Goal: Transaction & Acquisition: Purchase product/service

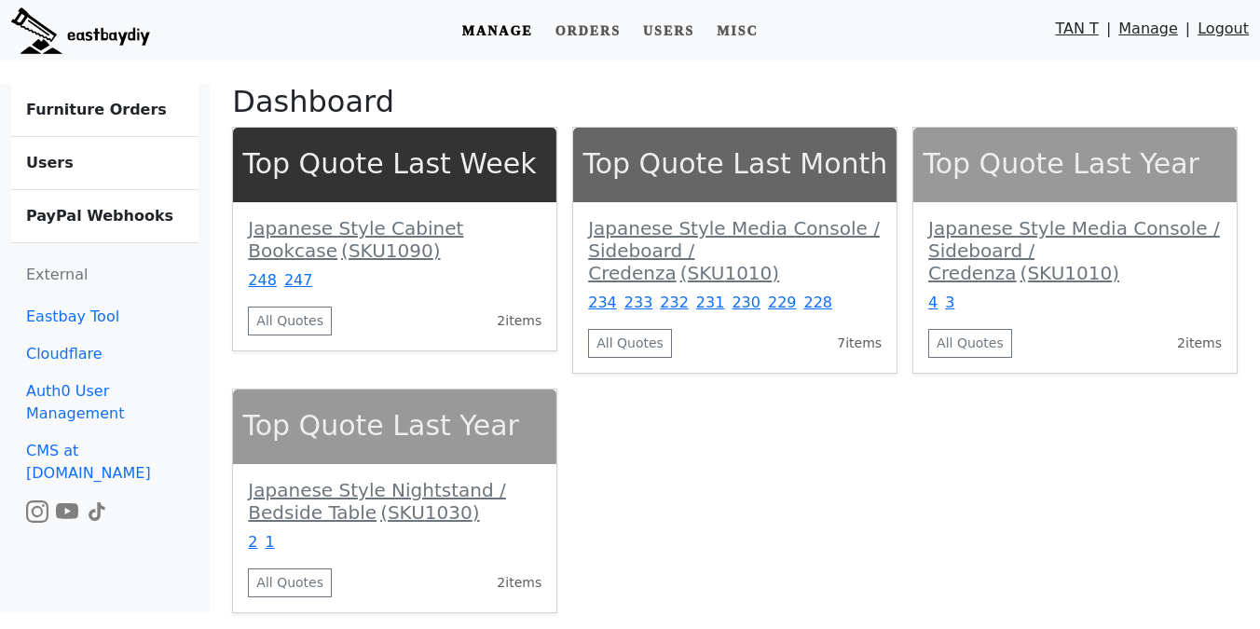
click at [89, 110] on b "Furniture Orders" at bounding box center [96, 110] width 141 height 18
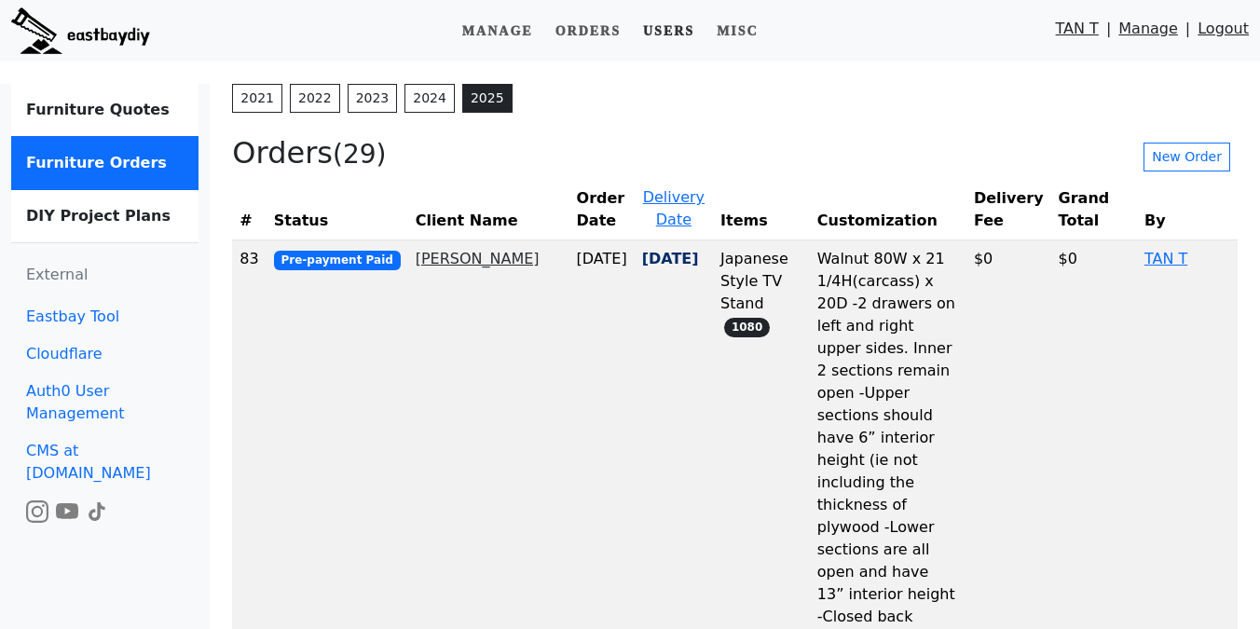
click at [677, 34] on link "Users" at bounding box center [669, 31] width 66 height 34
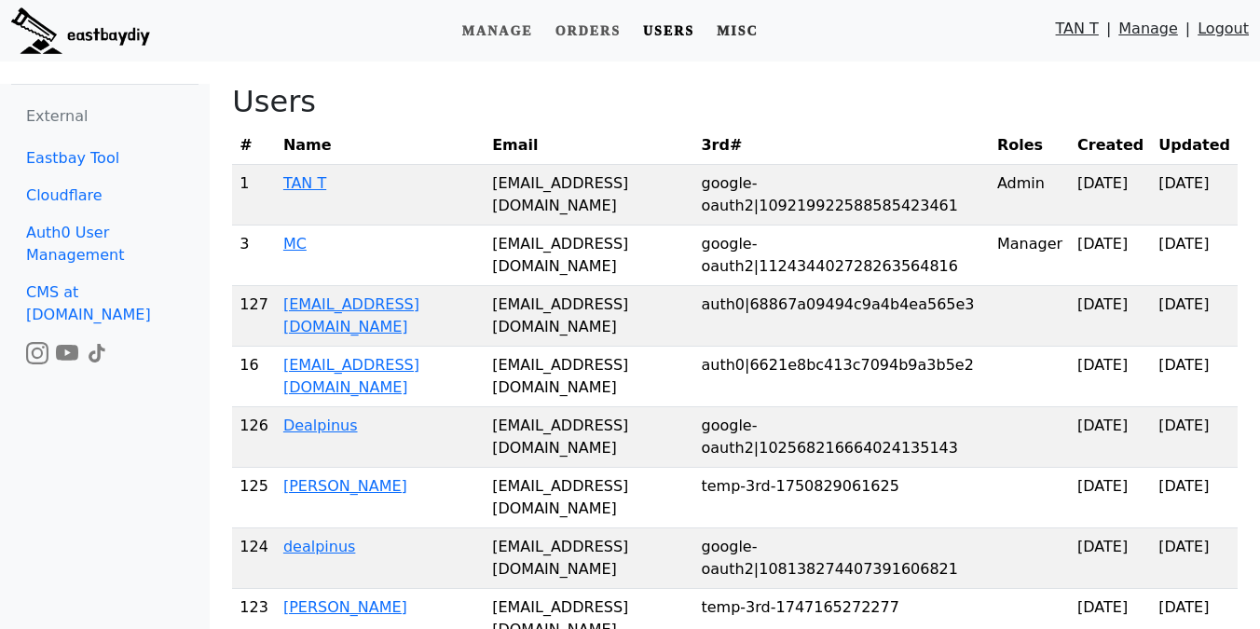
click at [742, 31] on link "Misc" at bounding box center [737, 31] width 57 height 34
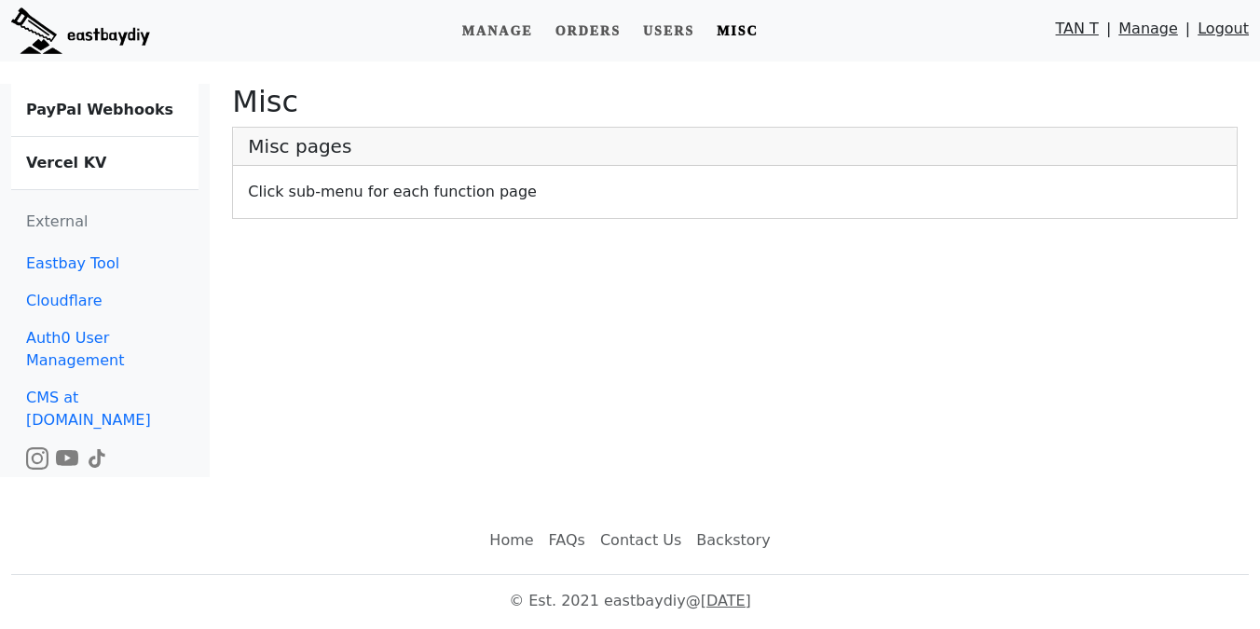
click at [65, 161] on b "Vercel KV" at bounding box center [66, 163] width 80 height 18
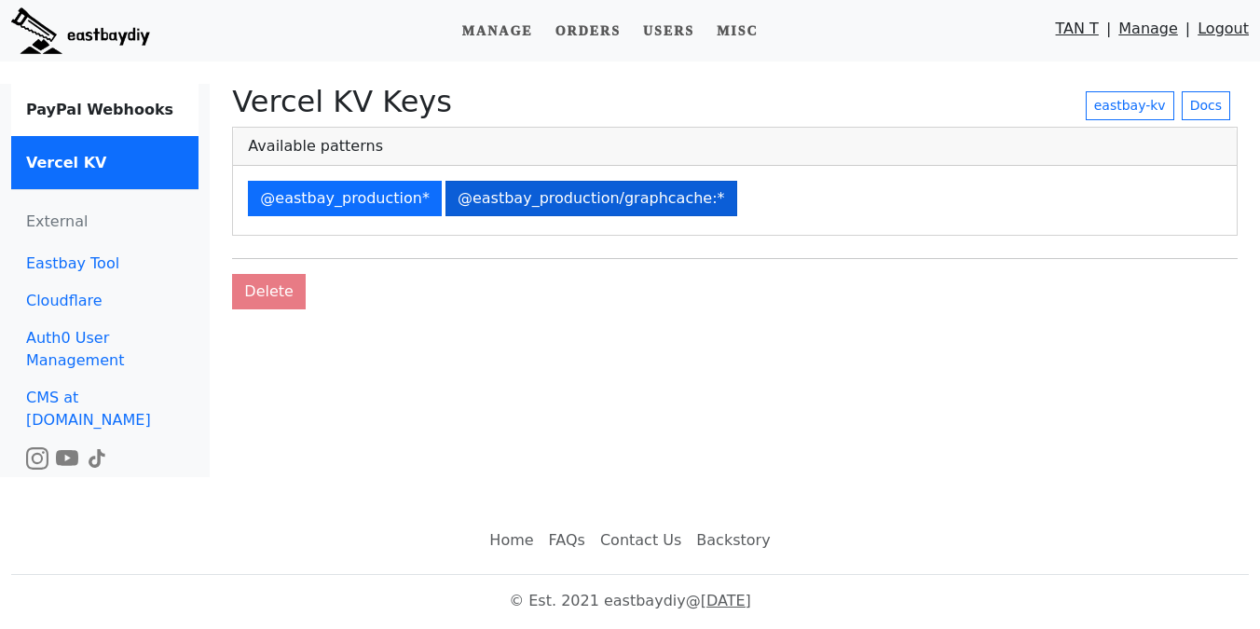
click at [624, 200] on button "@eastbay_production/graphcache:*" at bounding box center [592, 198] width 292 height 35
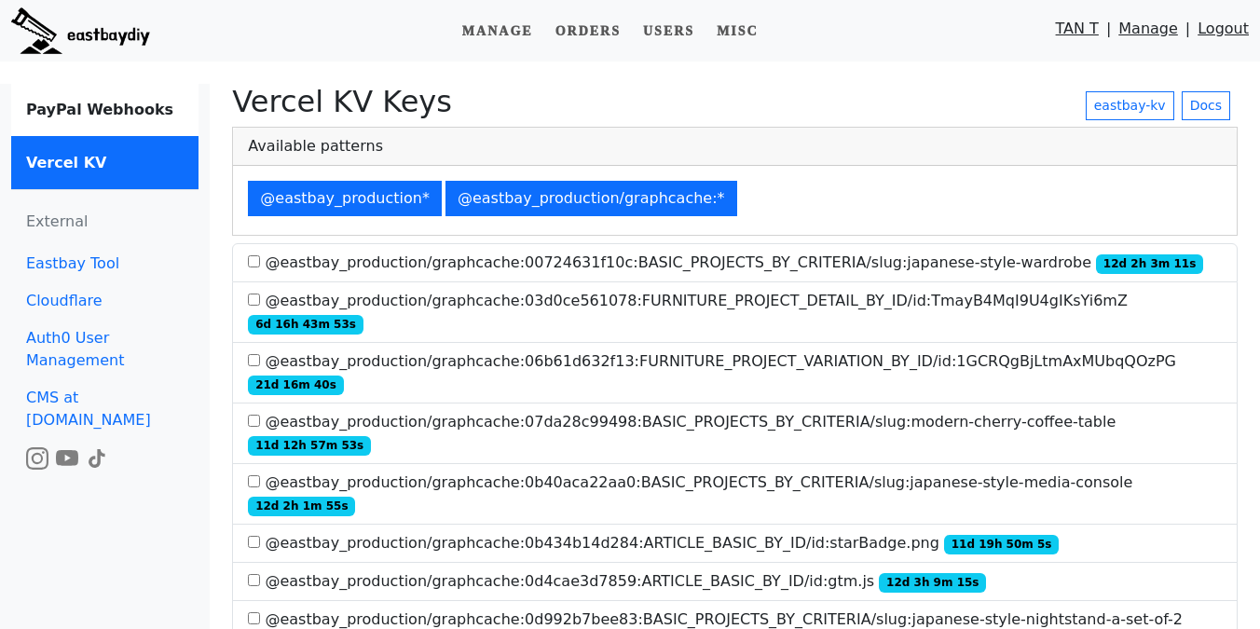
scroll to position [2933, 0]
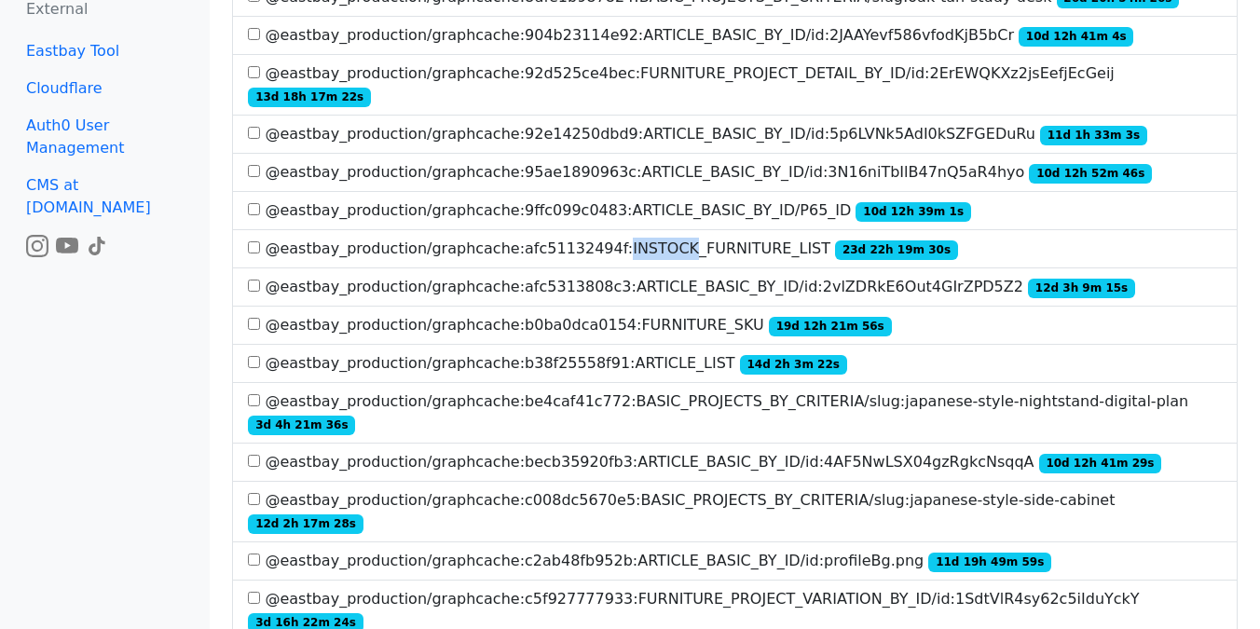
scroll to position [3862, 0]
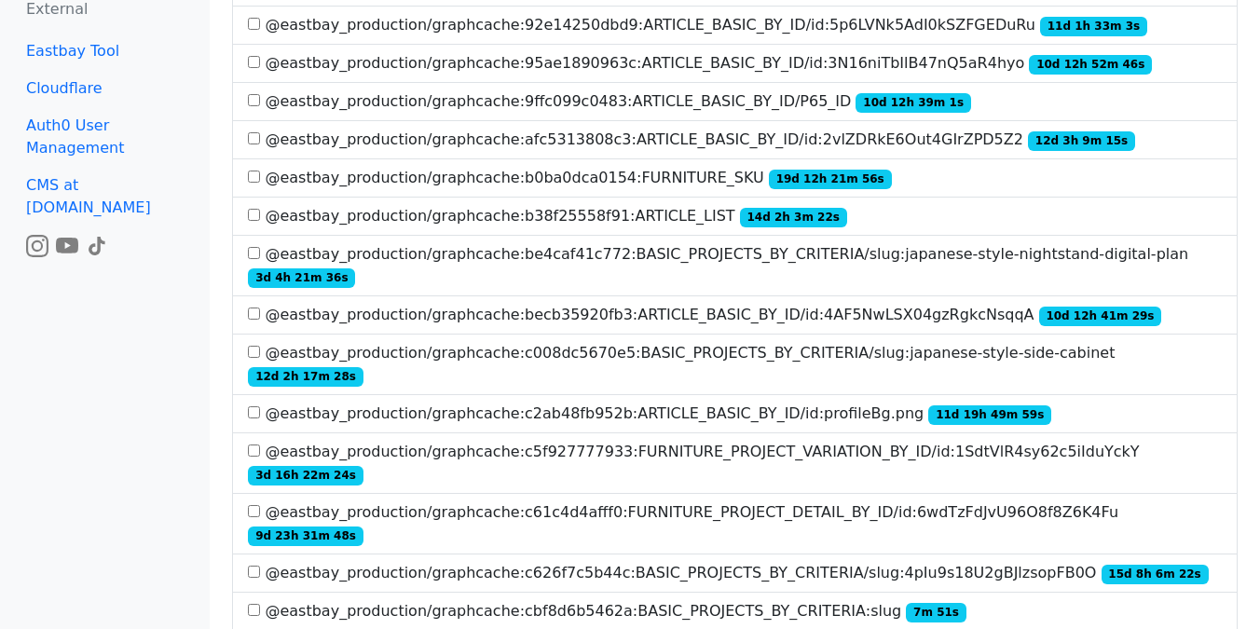
scroll to position [758, 0]
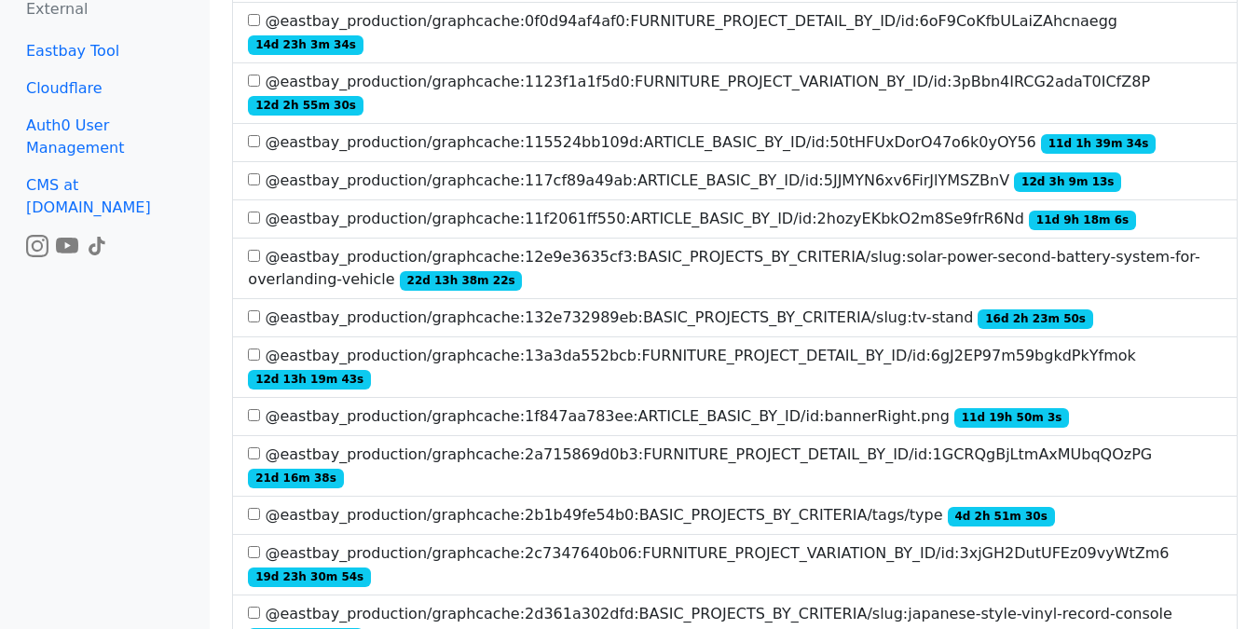
click at [803, 504] on label "@eastbay_production/graphcache:2b1b49fe54b0:BASIC_PROJECTS_BY_CRITERIA/tags/typ…" at bounding box center [651, 515] width 806 height 22
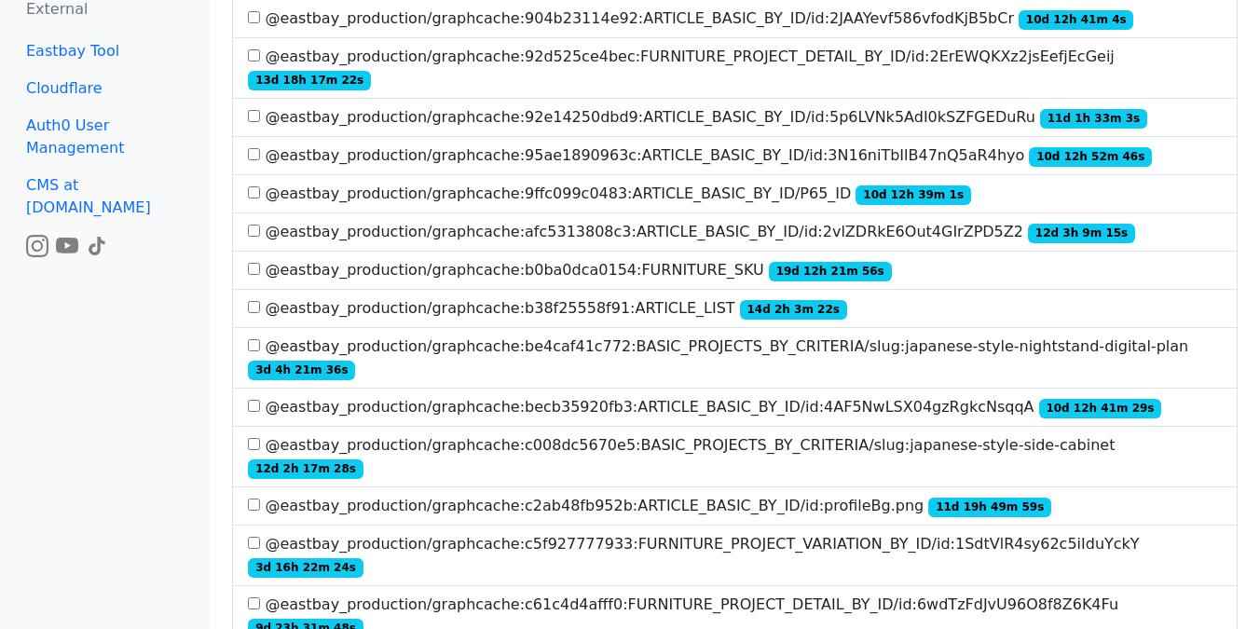
scroll to position [3823, 0]
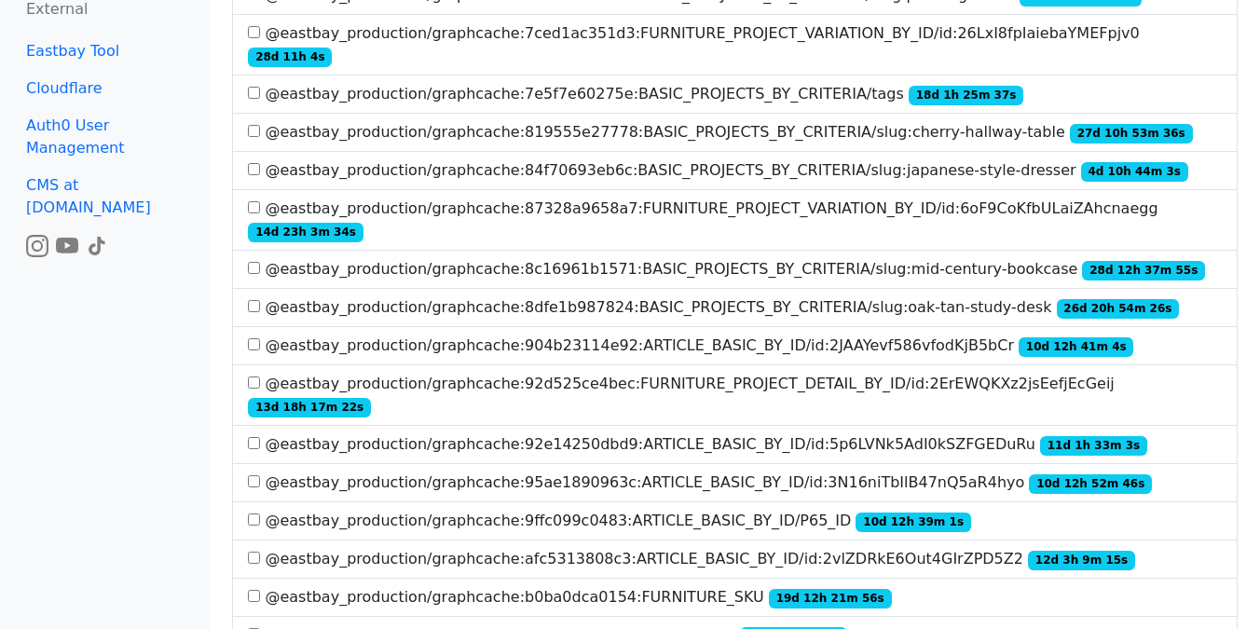
scroll to position [3785, 0]
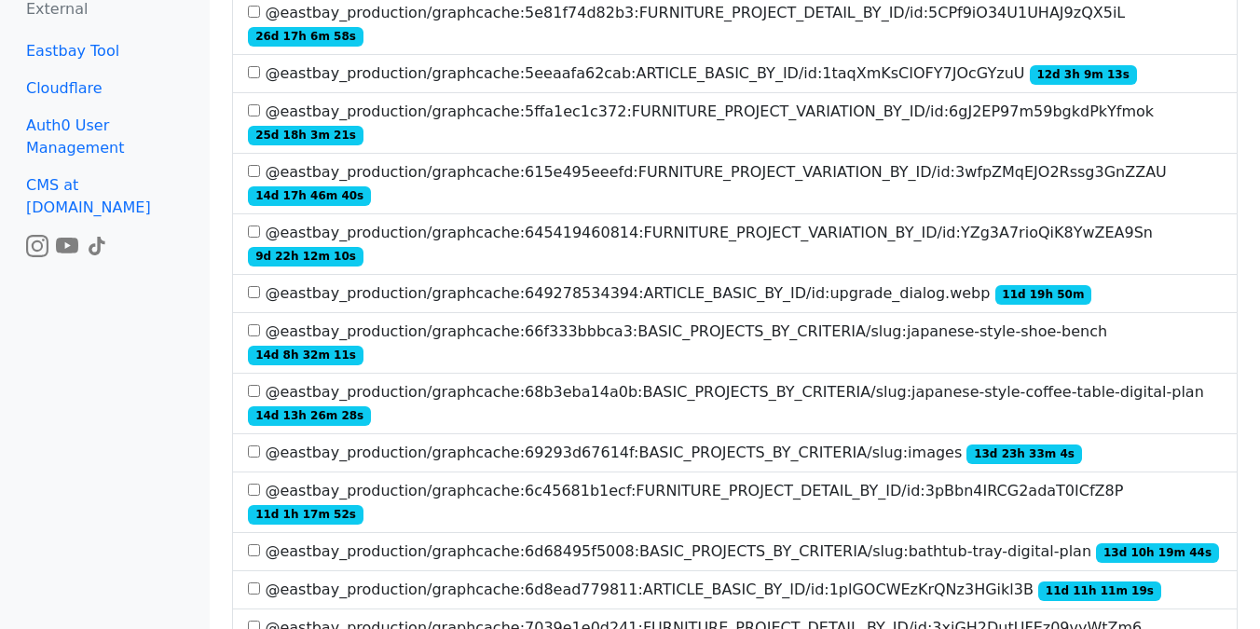
scroll to position [2572, 0]
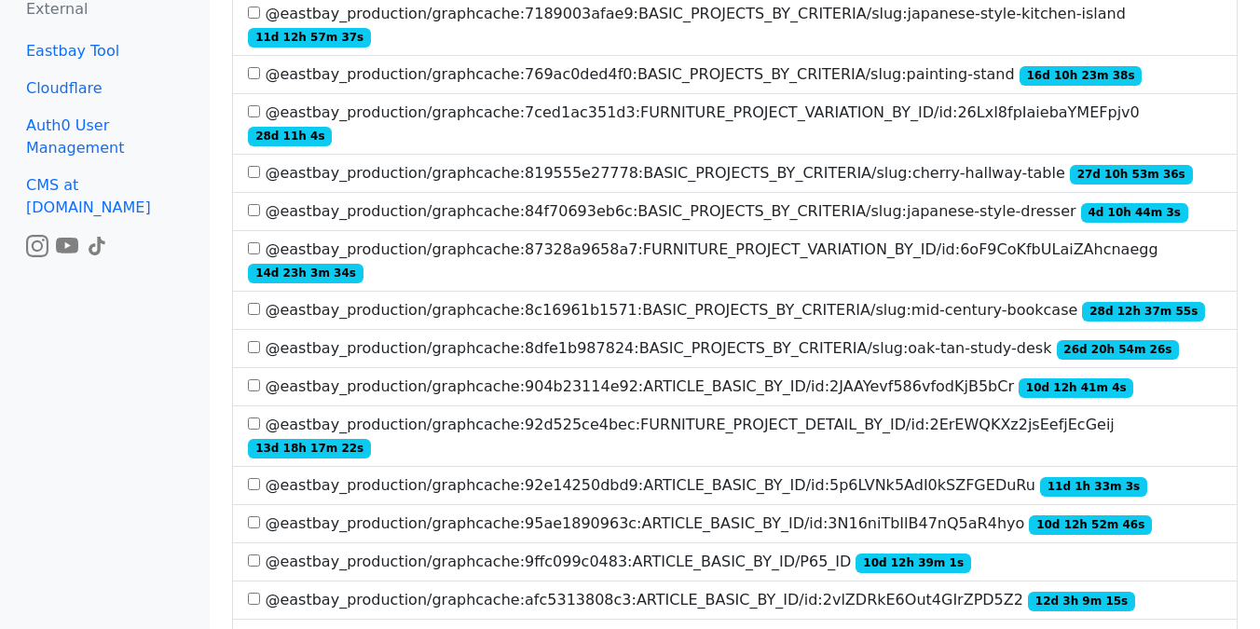
scroll to position [3133, 0]
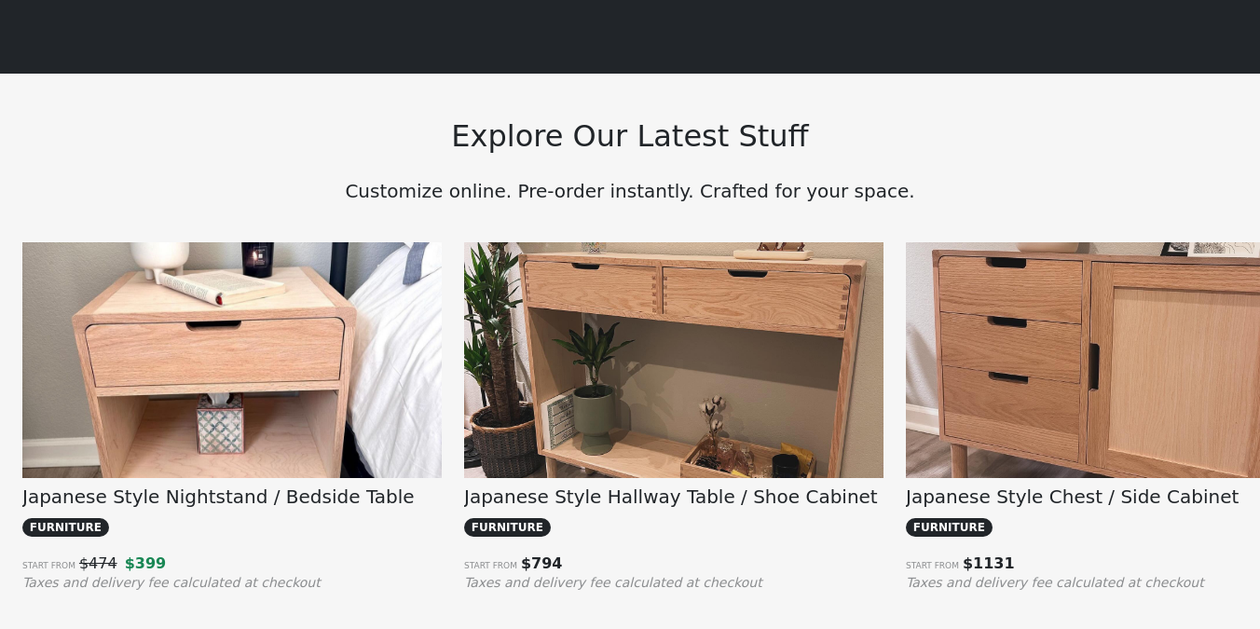
scroll to position [1256, 0]
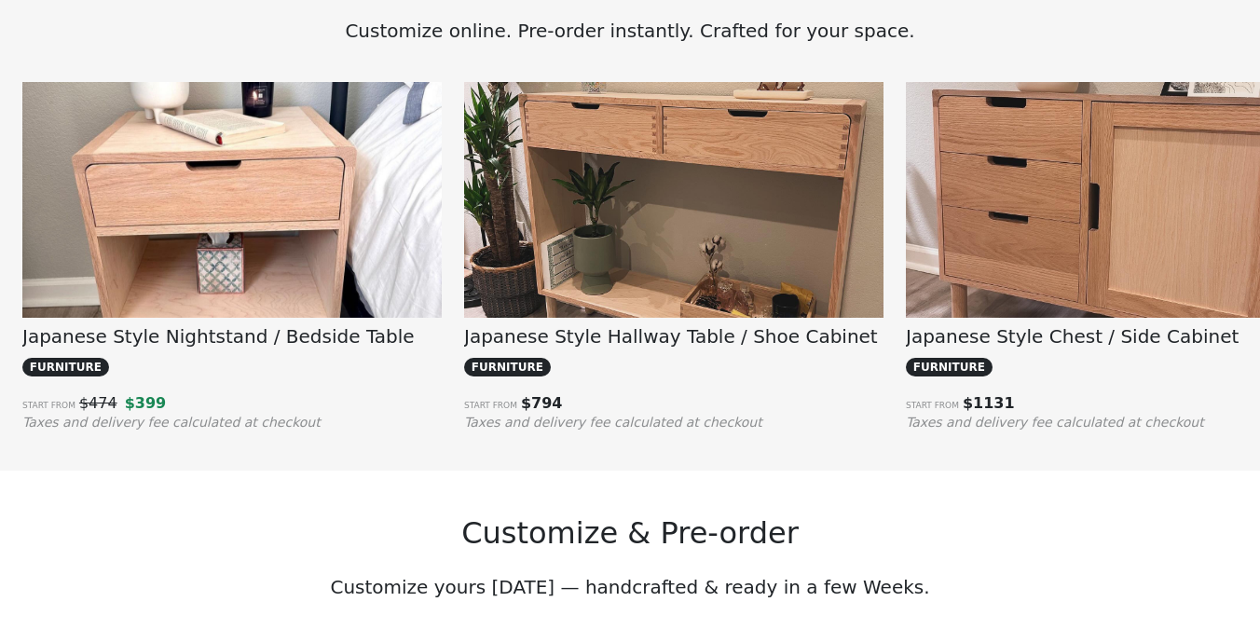
scroll to position [1362, 0]
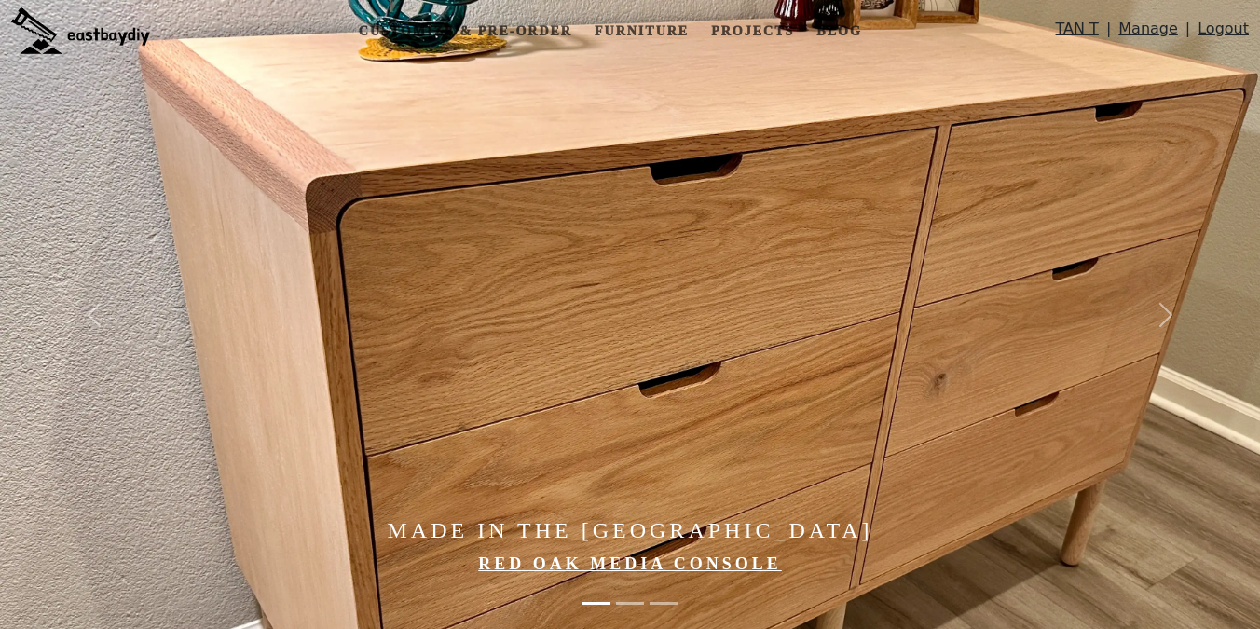
scroll to position [1362, 0]
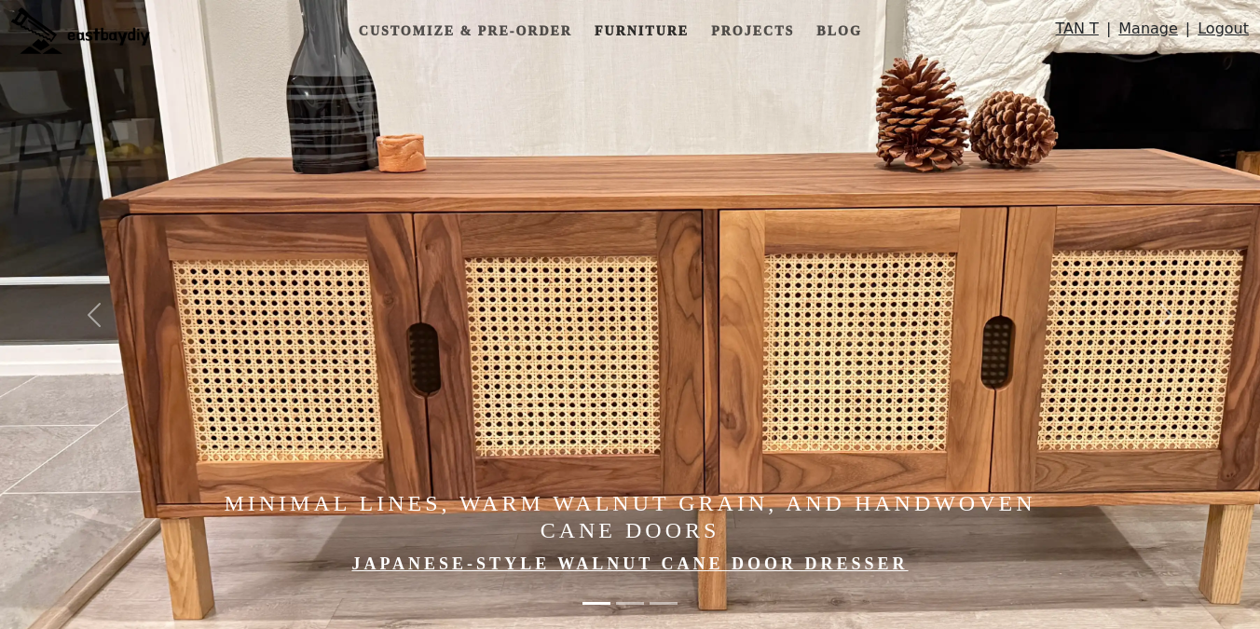
click at [633, 35] on link "Furniture" at bounding box center [641, 31] width 109 height 34
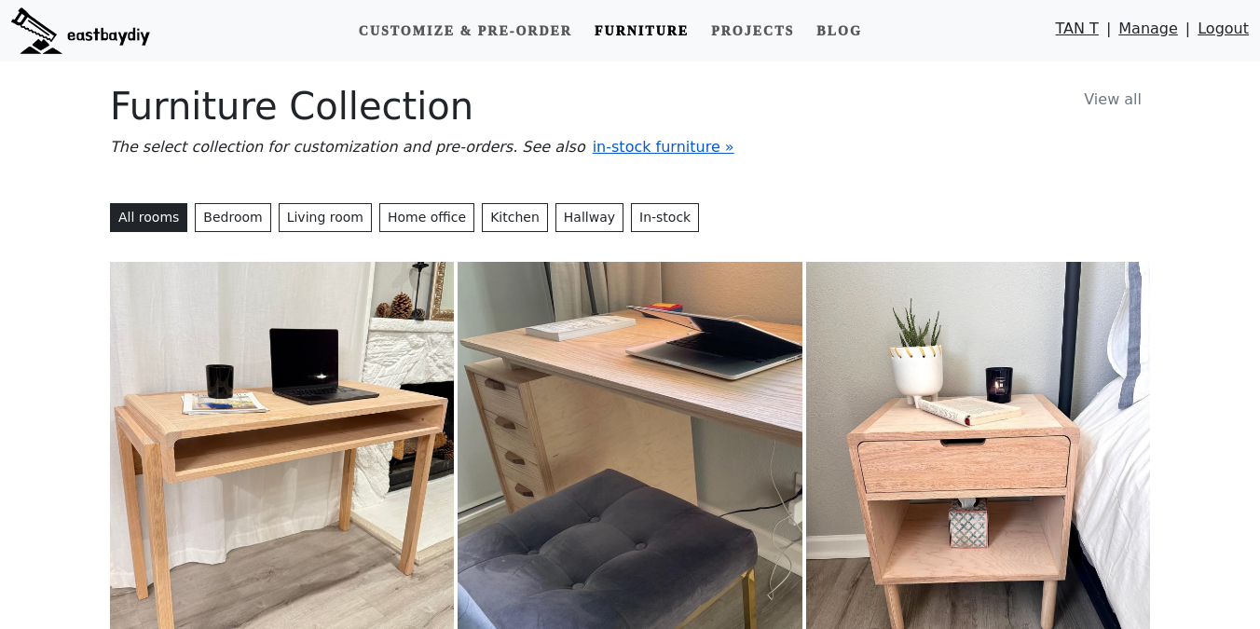
click at [630, 153] on span "in-stock furniture »" at bounding box center [664, 147] width 142 height 18
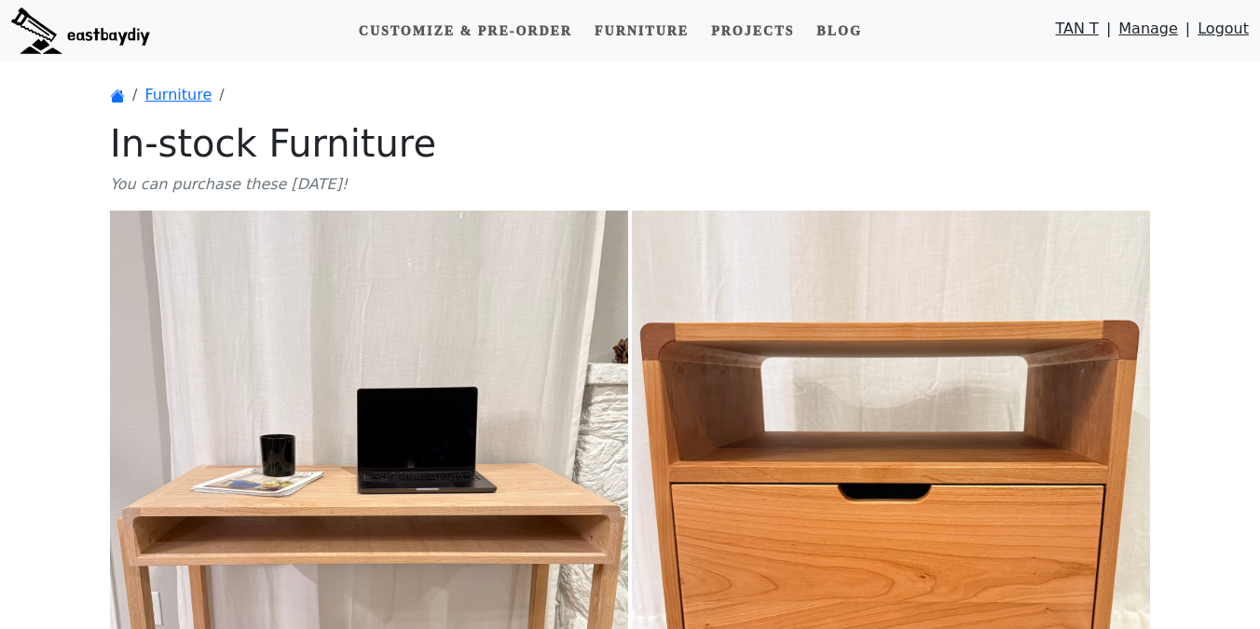
click at [117, 49] on img at bounding box center [80, 30] width 139 height 47
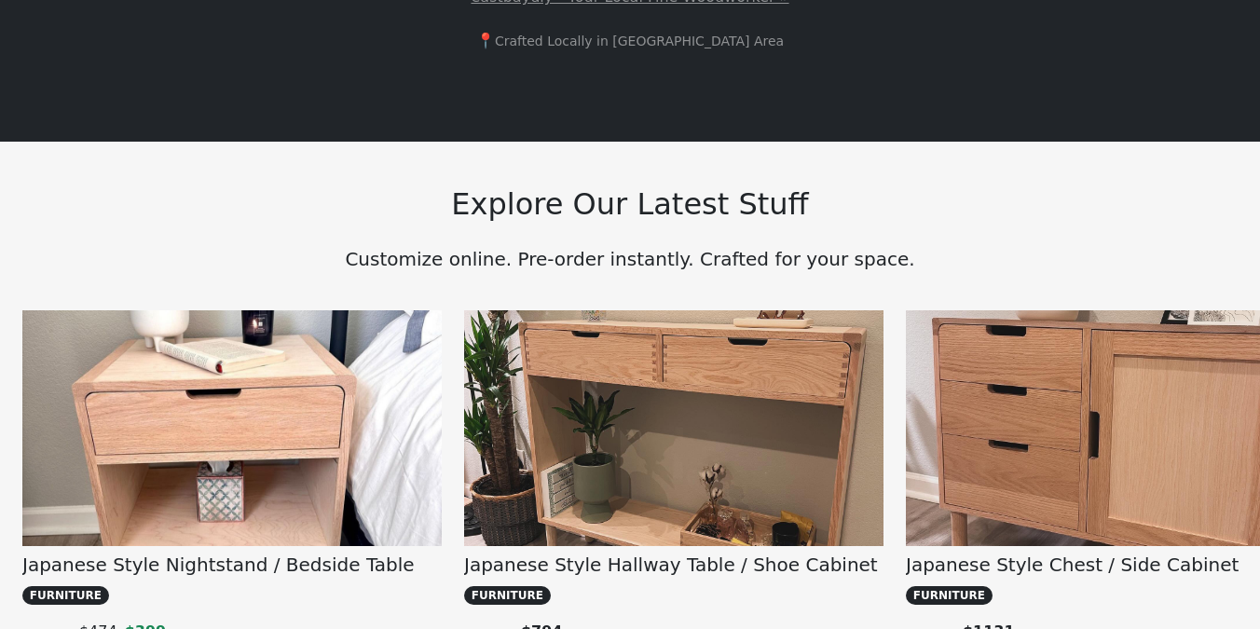
scroll to position [1266, 0]
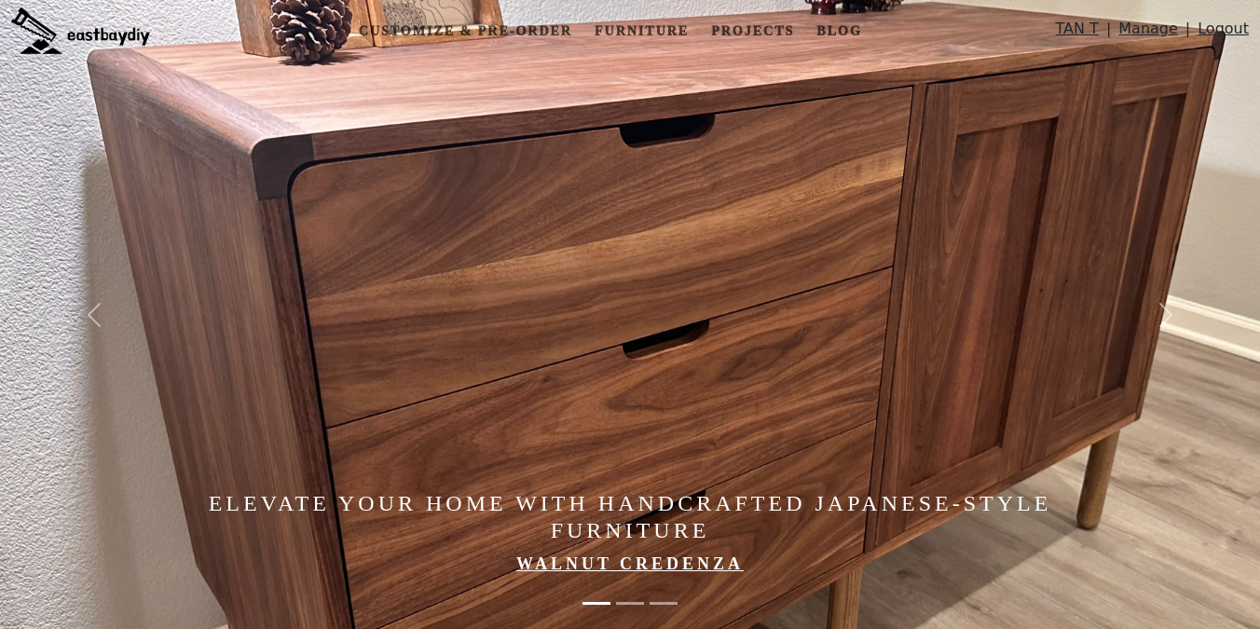
scroll to position [1266, 0]
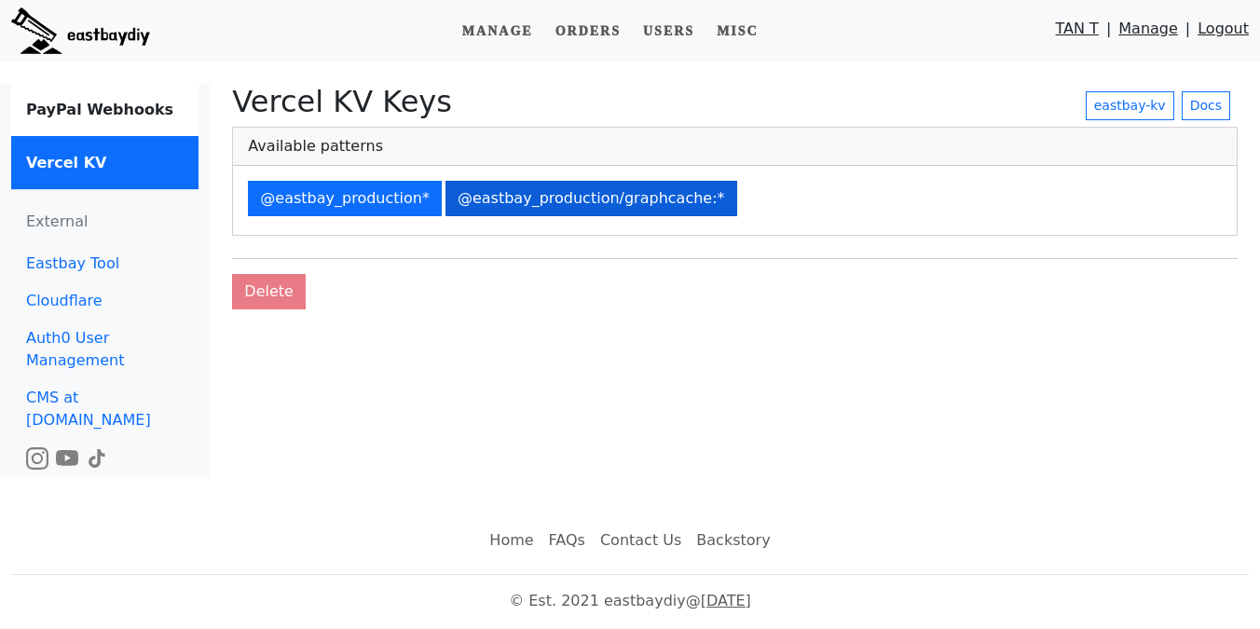
click at [658, 181] on button "@eastbay_production/graphcache:*" at bounding box center [592, 198] width 292 height 35
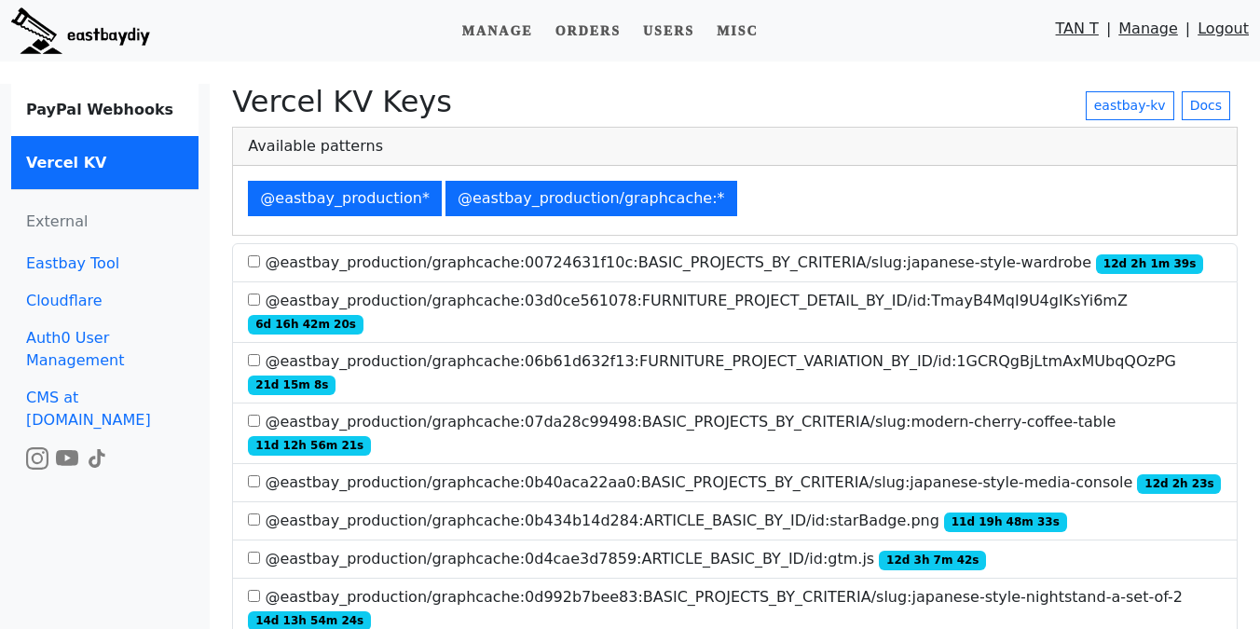
click at [1220, 30] on link "Logout" at bounding box center [1223, 33] width 51 height 31
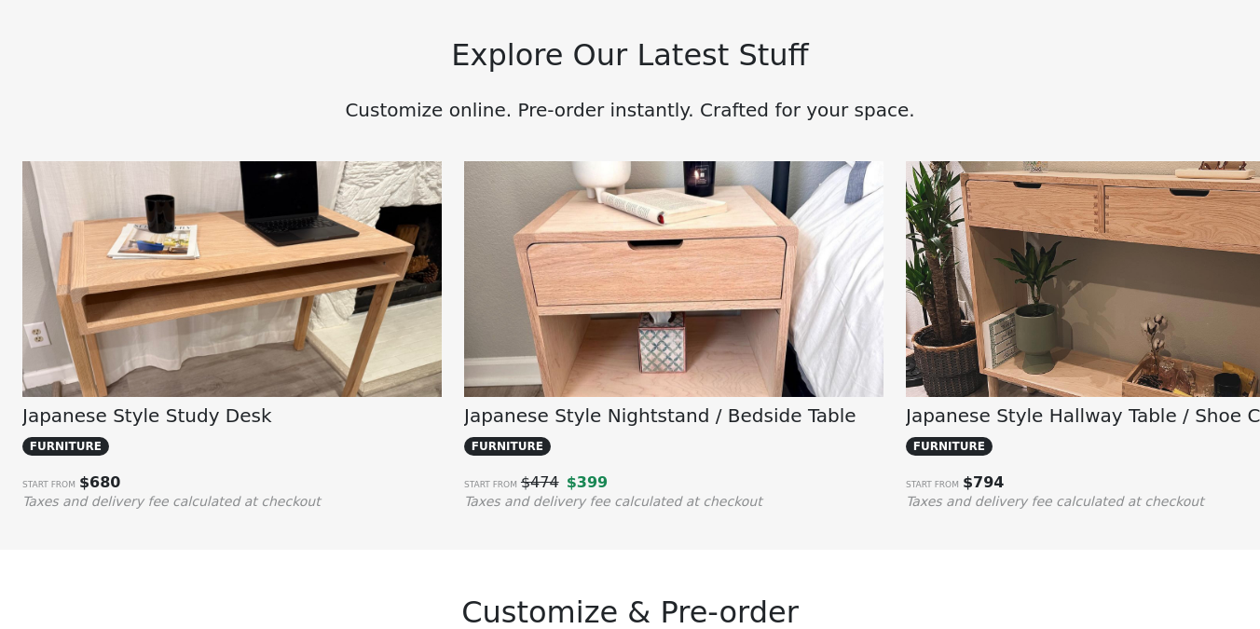
click at [240, 321] on img at bounding box center [231, 318] width 419 height 315
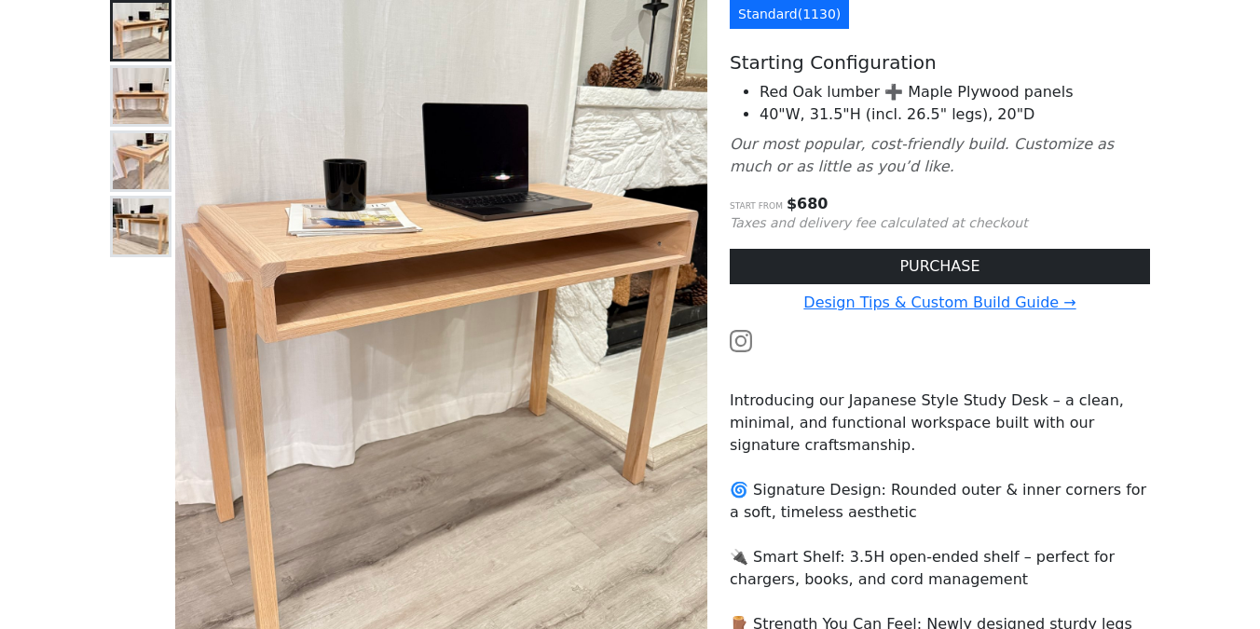
scroll to position [14, 0]
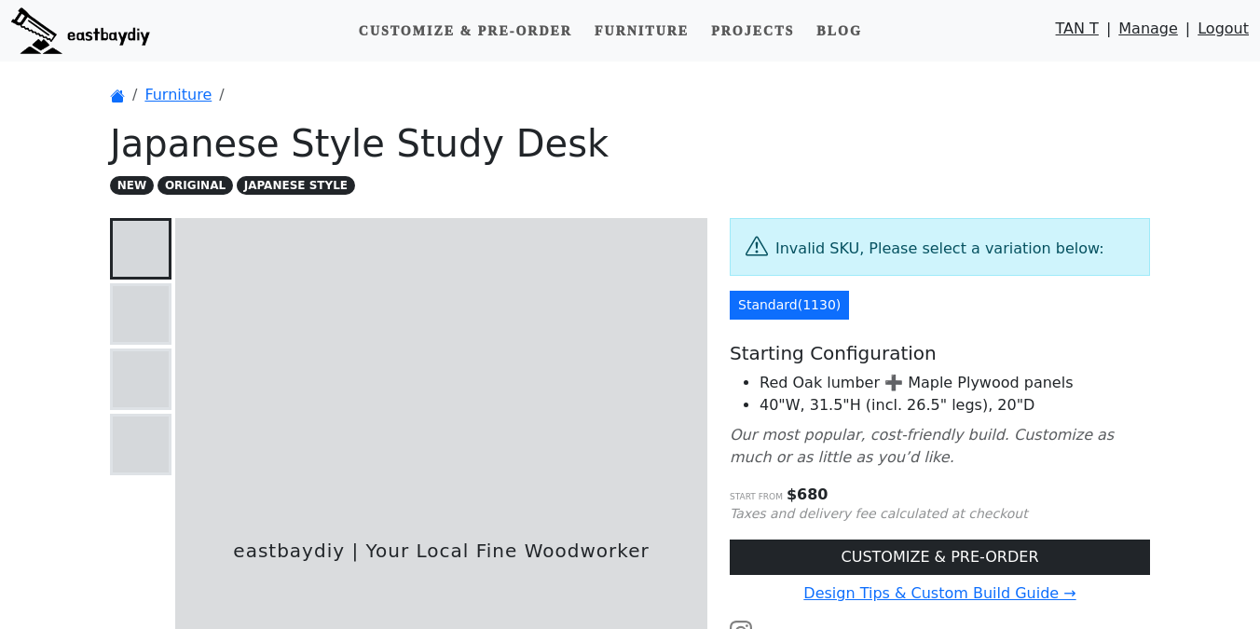
scroll to position [14, 0]
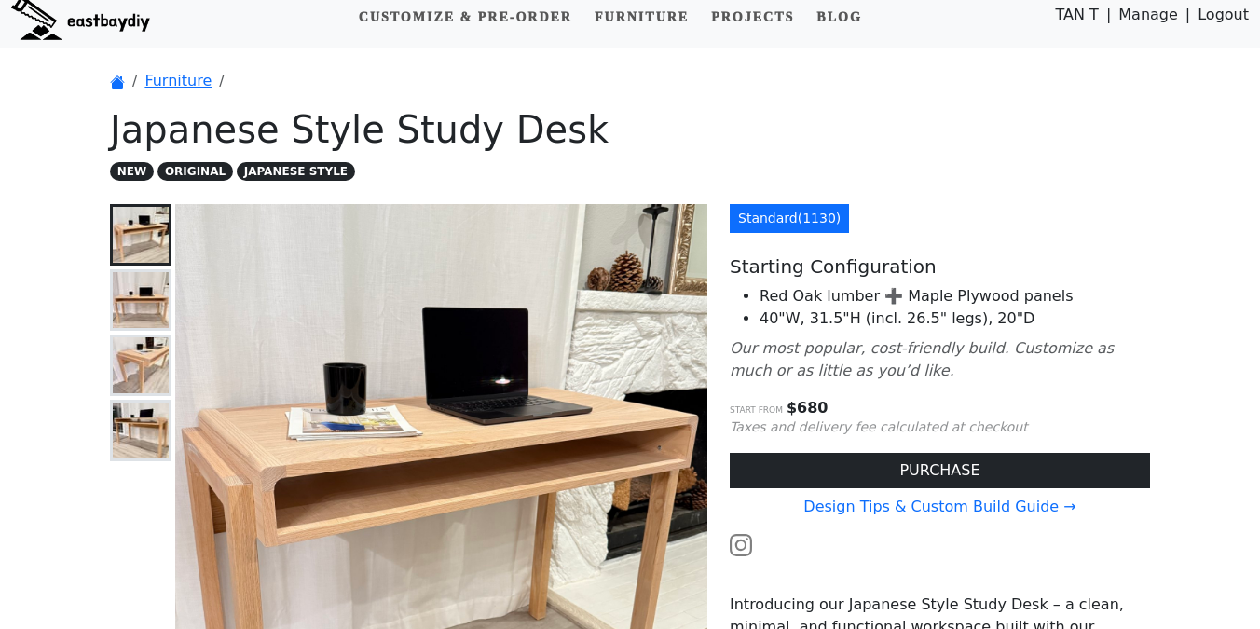
click at [158, 296] on img at bounding box center [141, 300] width 56 height 56
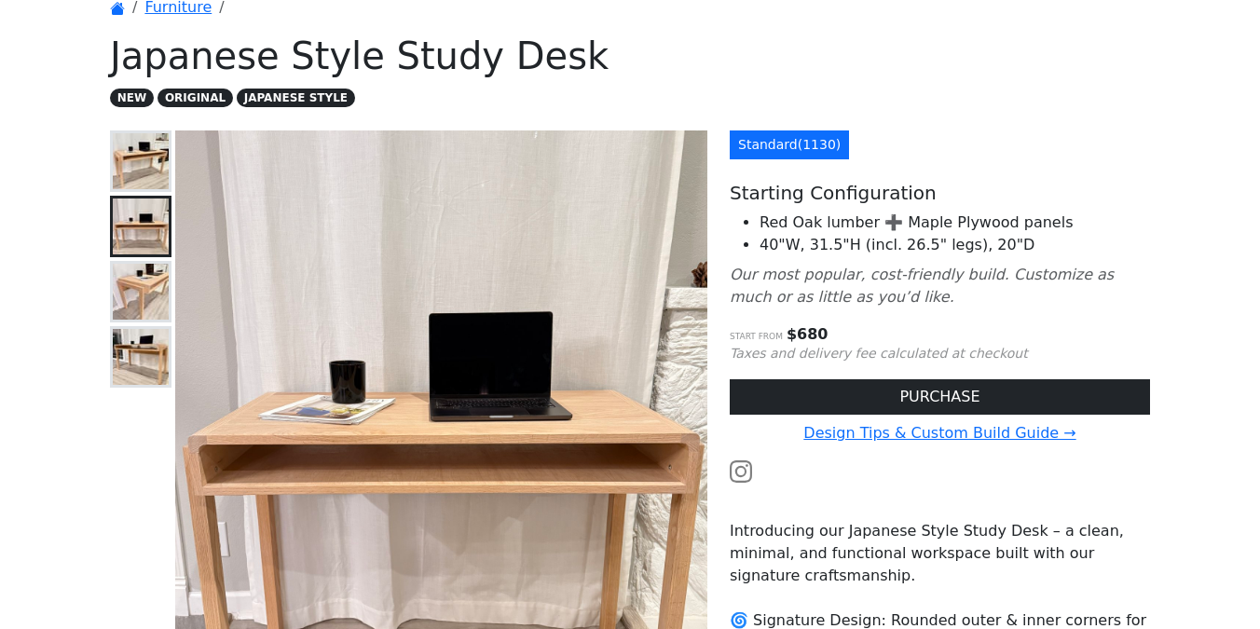
scroll to position [89, 0]
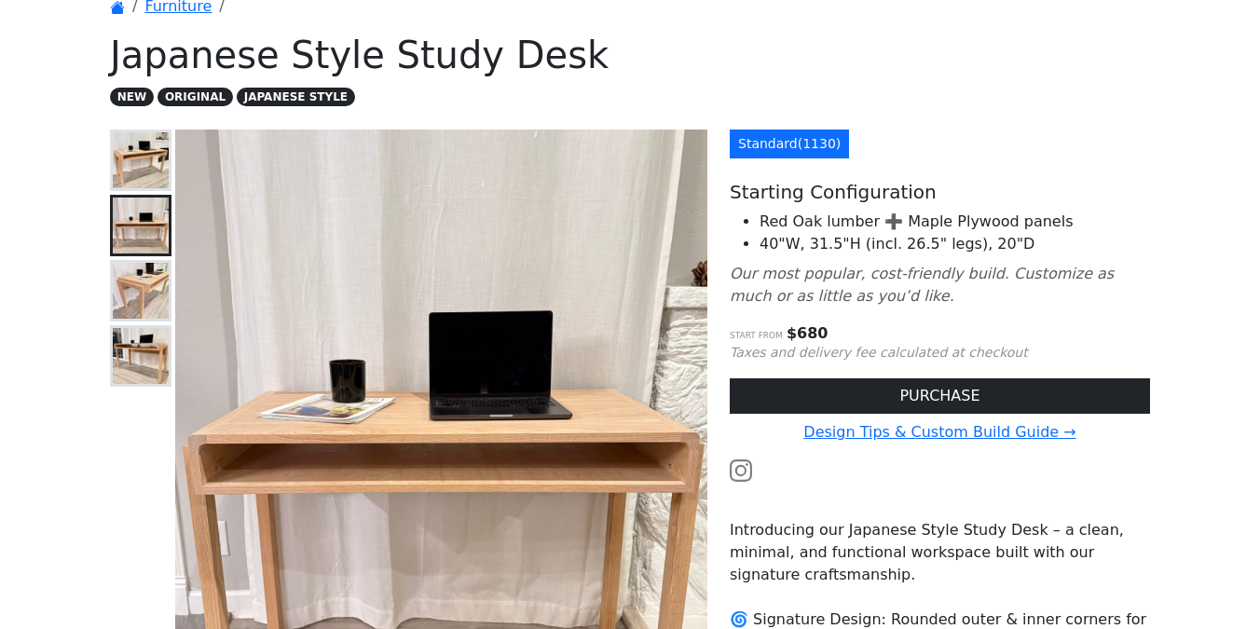
click at [132, 296] on img at bounding box center [141, 291] width 56 height 56
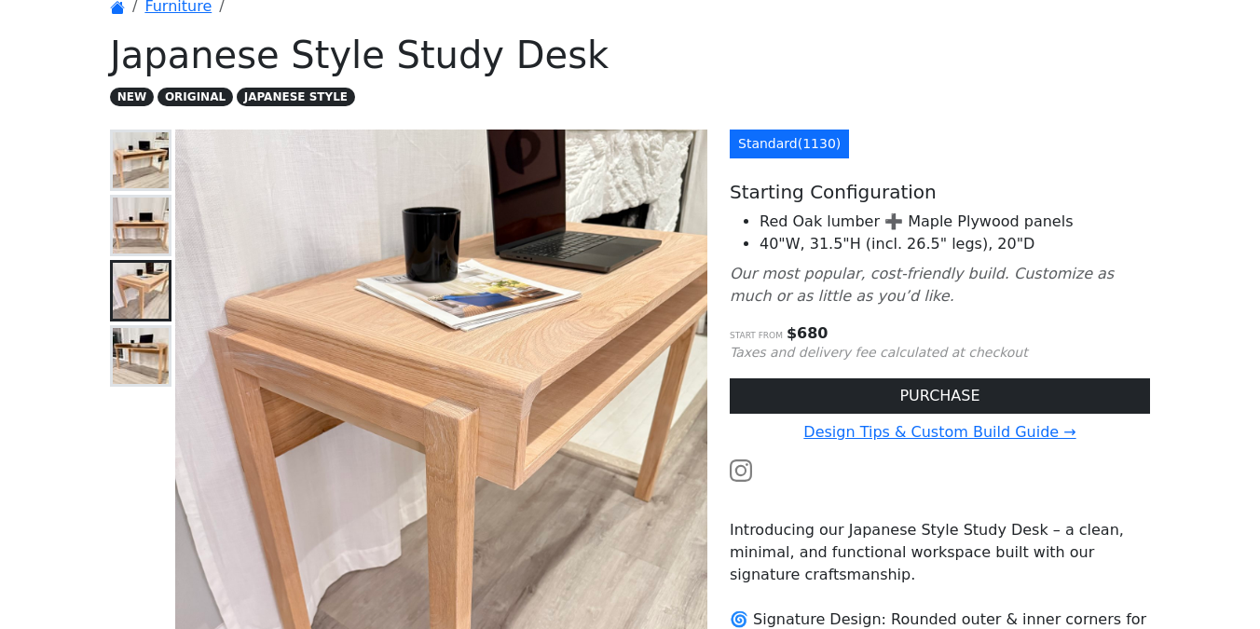
click at [132, 344] on img at bounding box center [141, 356] width 56 height 56
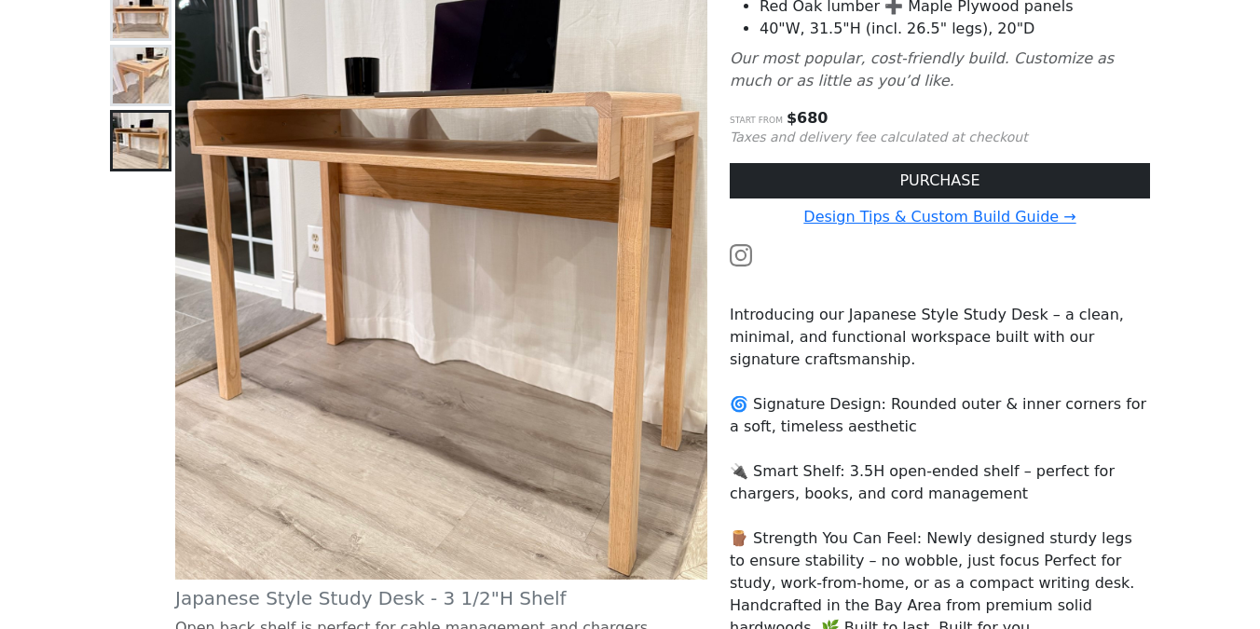
scroll to position [65, 0]
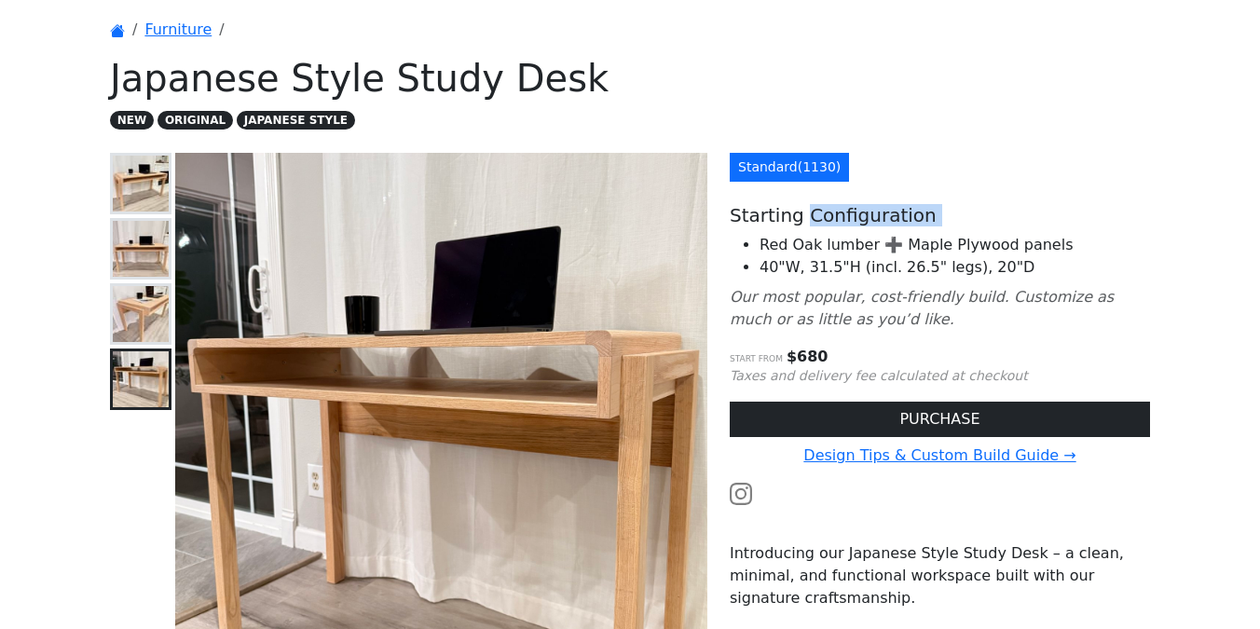
drag, startPoint x: 800, startPoint y: 221, endPoint x: 836, endPoint y: 278, distance: 67.5
click at [834, 247] on div "Standard ( 1130 ) Starting Configuration Red Oak lumber ➕ Maple Plywood panels …" at bounding box center [940, 575] width 443 height 844
click at [836, 278] on li "40"W, 31.5"H (incl. 26.5" legs), 20"D" at bounding box center [955, 267] width 391 height 22
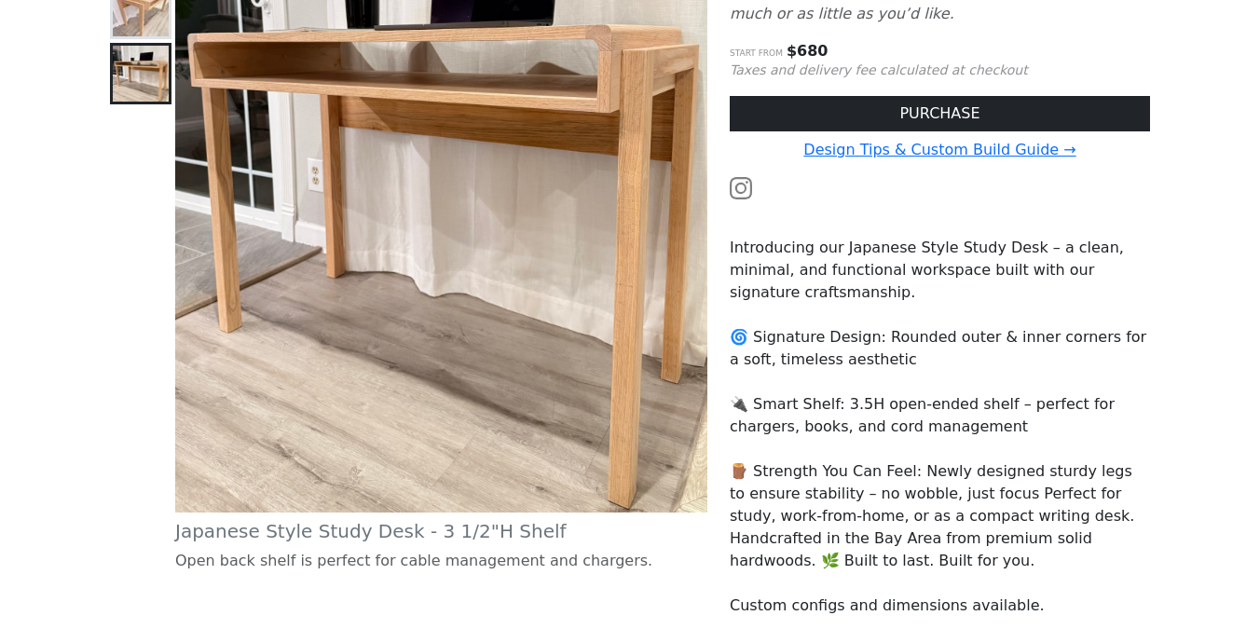
scroll to position [343, 0]
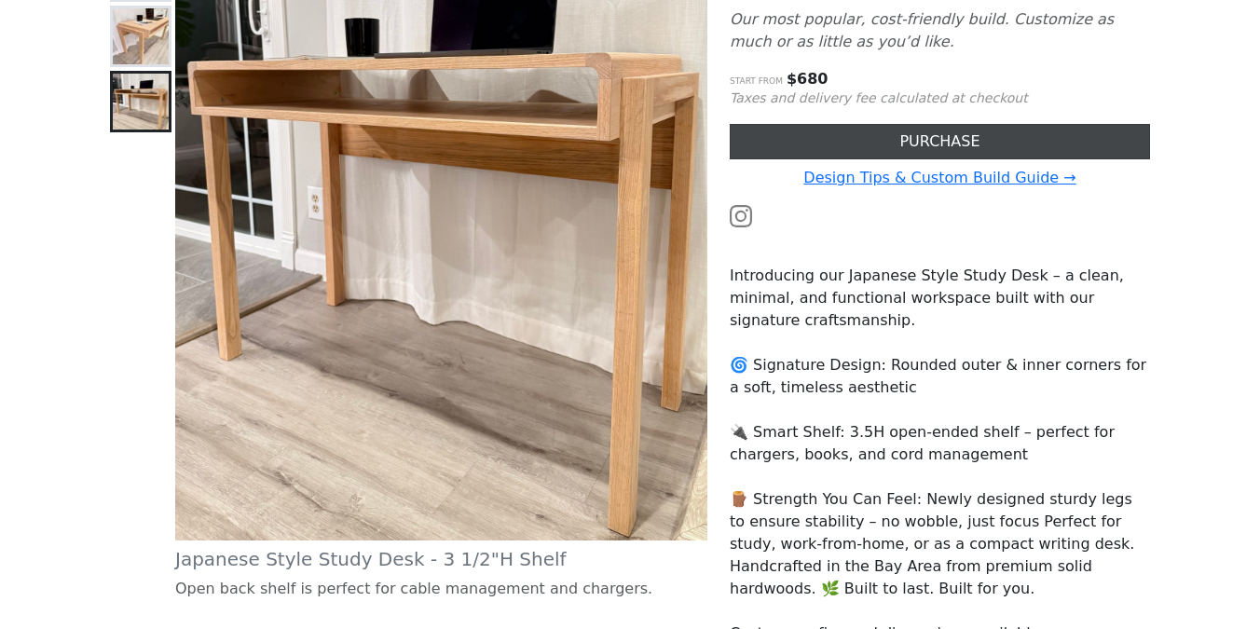
click at [846, 144] on button "PURCHASE" at bounding box center [940, 141] width 420 height 35
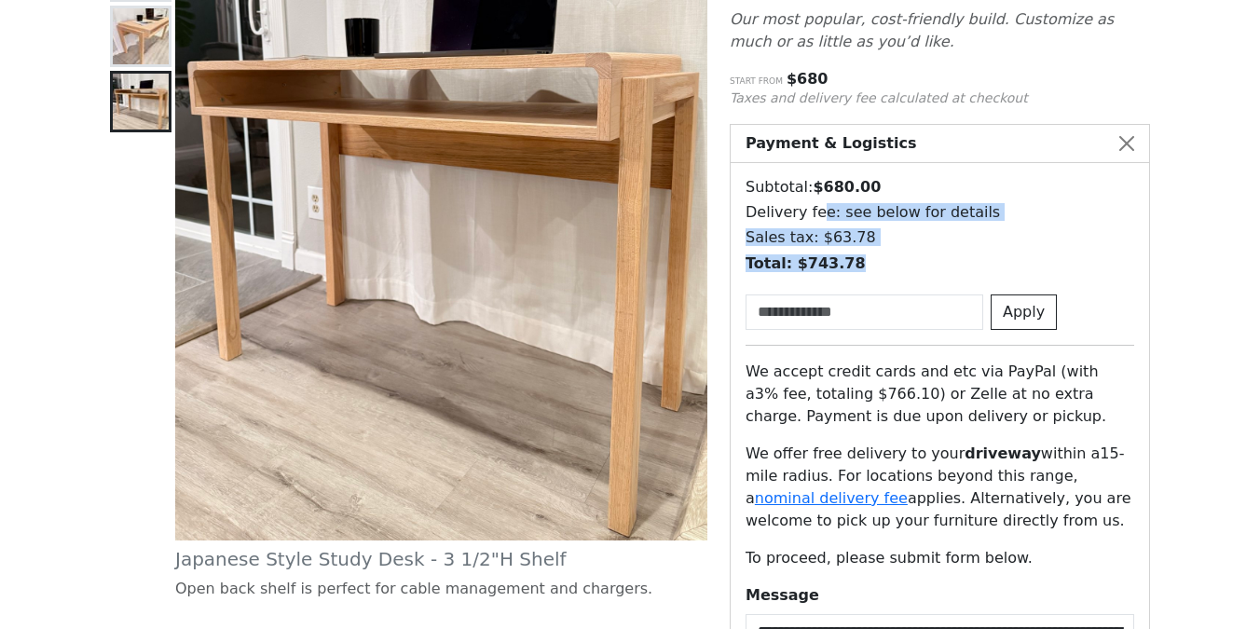
drag, startPoint x: 875, startPoint y: 270, endPoint x: 817, endPoint y: 220, distance: 76.6
click at [817, 220] on div "**********" at bounding box center [940, 536] width 419 height 746
click at [889, 246] on h6 "Sales tax: $ 63.78" at bounding box center [940, 237] width 389 height 18
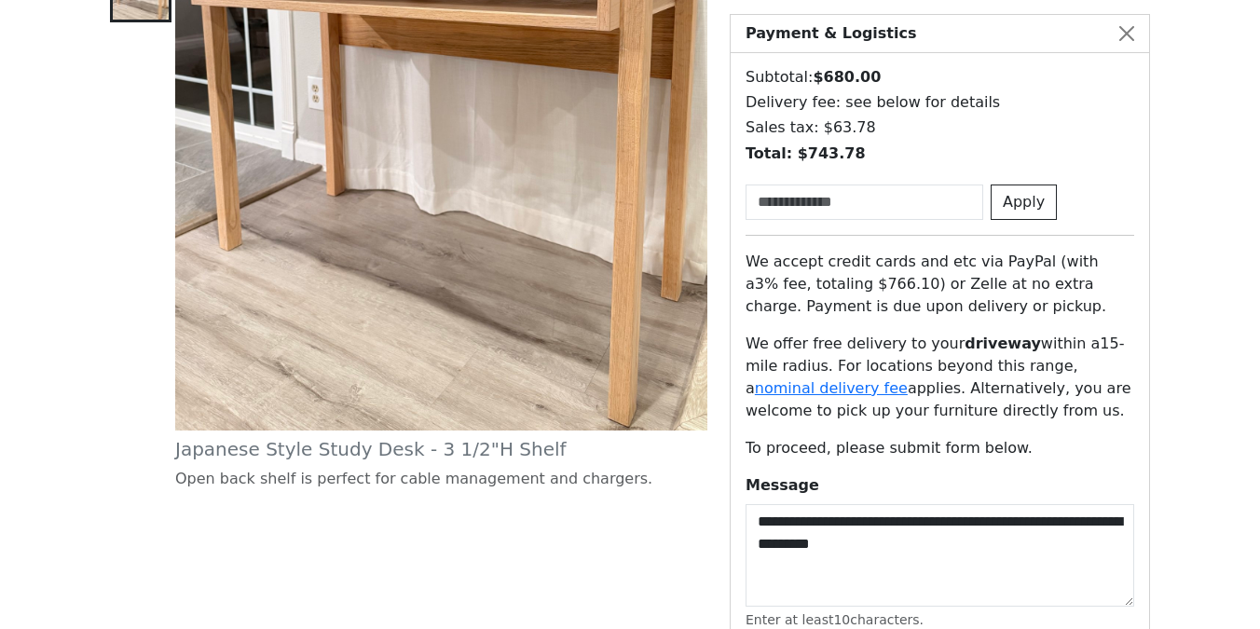
scroll to position [492, 0]
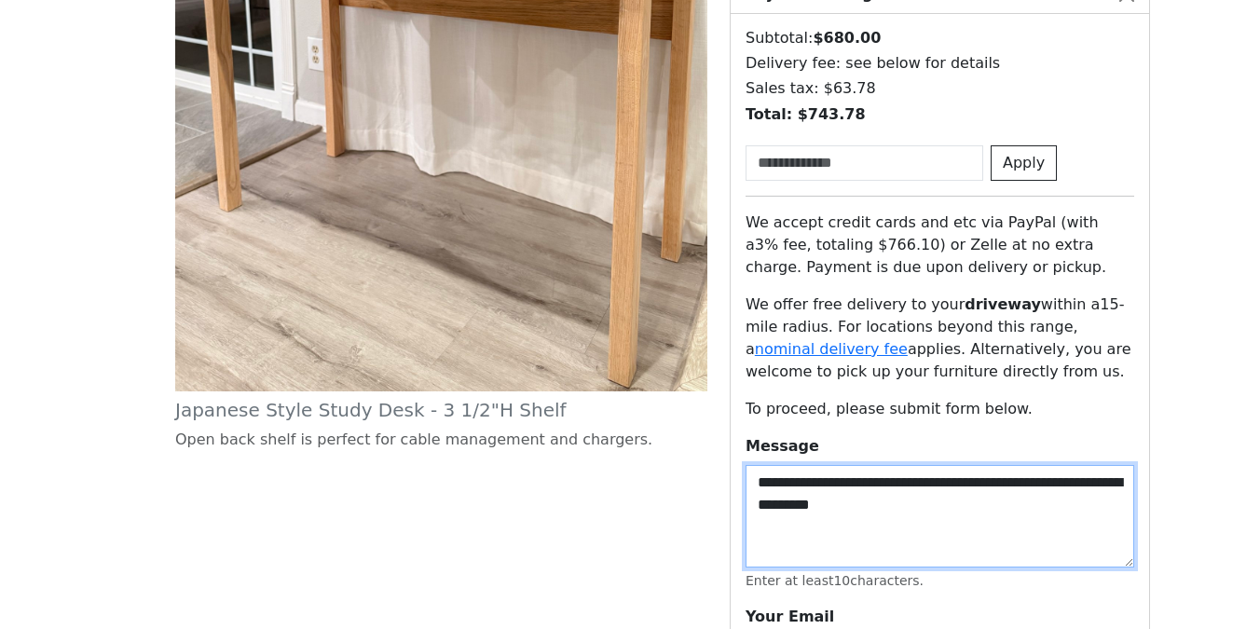
click at [916, 510] on textarea "**********" at bounding box center [940, 516] width 389 height 103
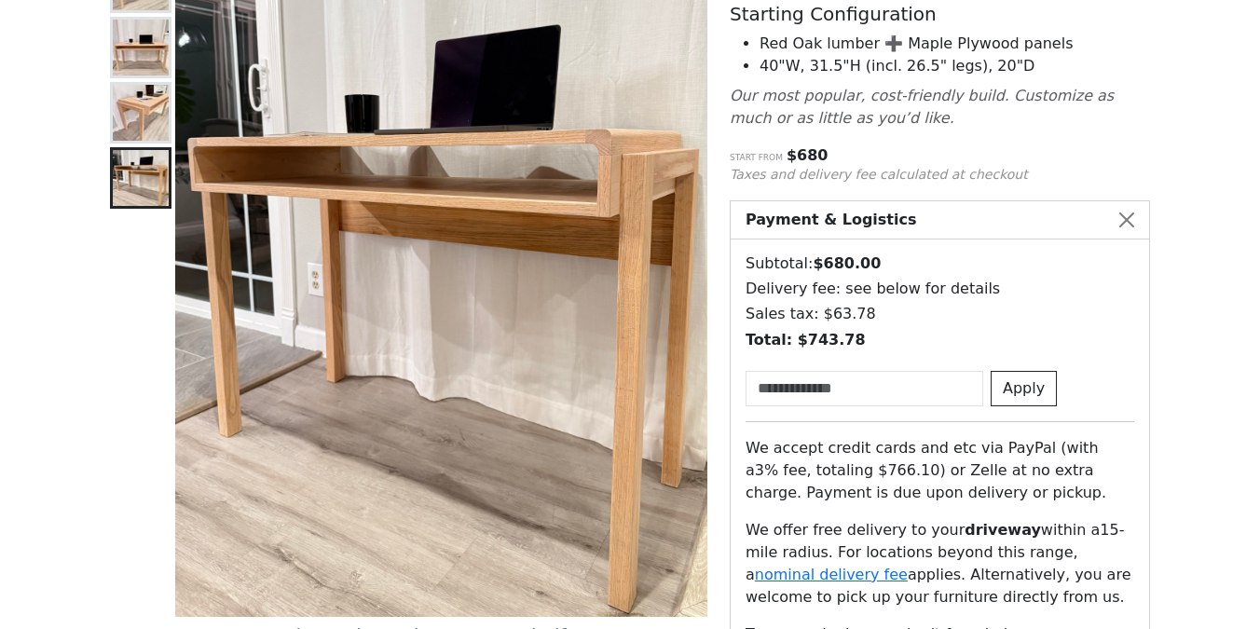
scroll to position [103, 0]
